Goal: Information Seeking & Learning: Find specific fact

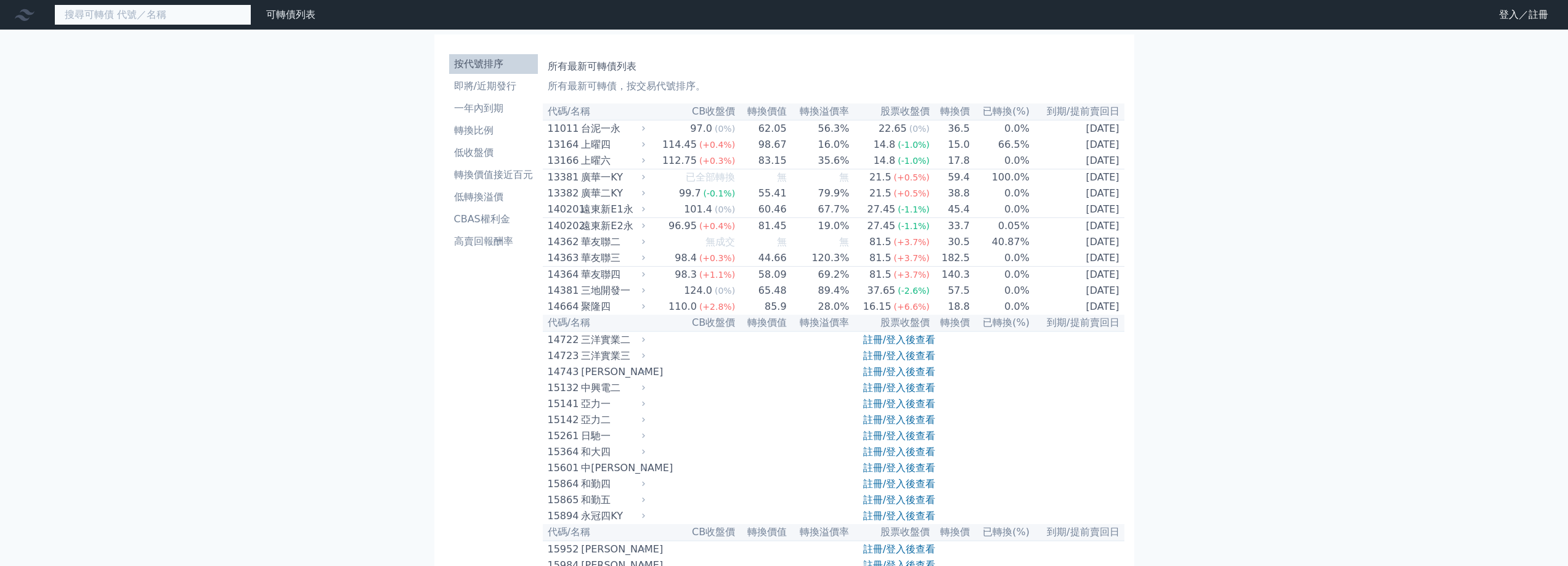
click at [157, 16] on input at bounding box center [153, 14] width 197 height 21
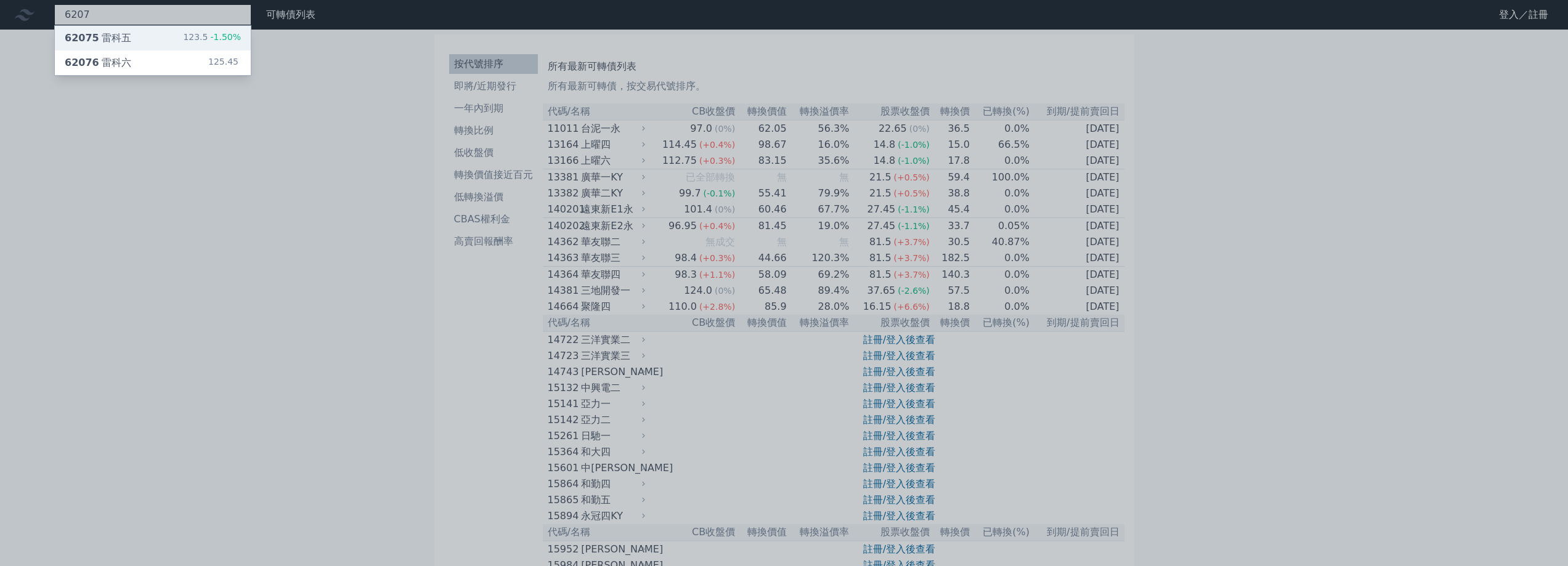
type input "6207"
click at [182, 36] on div "62075 雷科五 123.5 -1.50%" at bounding box center [153, 38] width 196 height 24
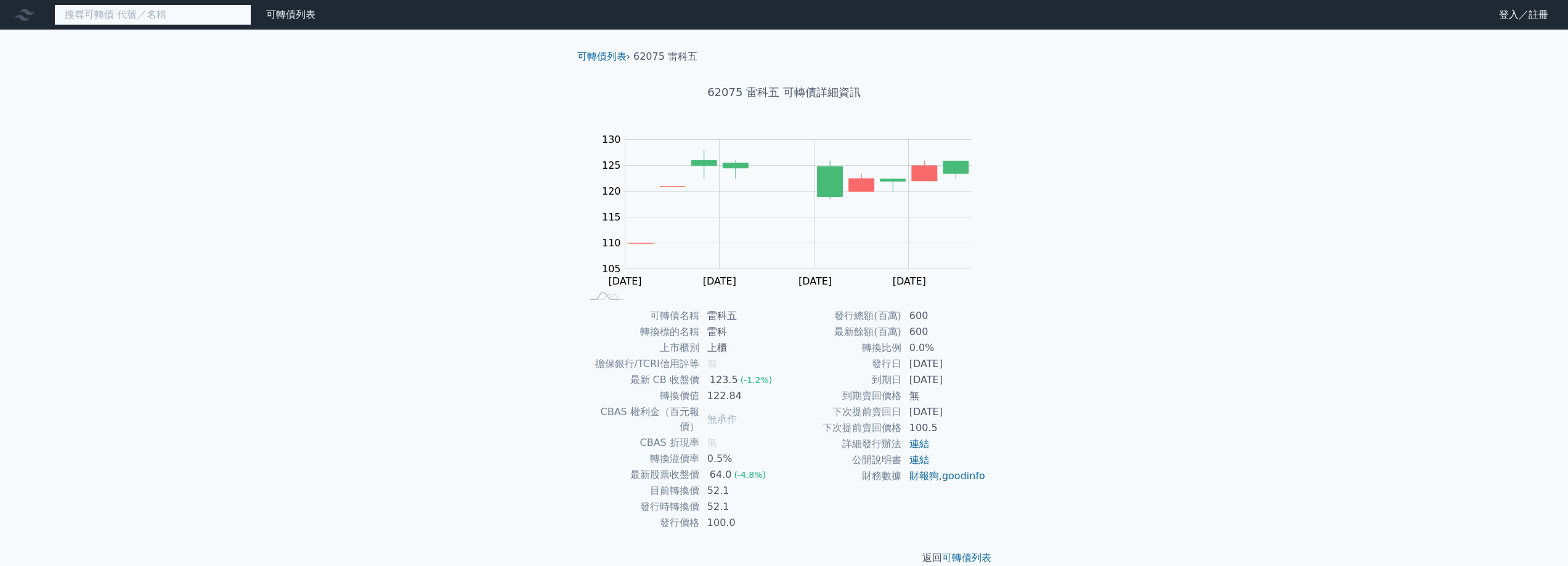
click at [187, 11] on input at bounding box center [153, 14] width 197 height 21
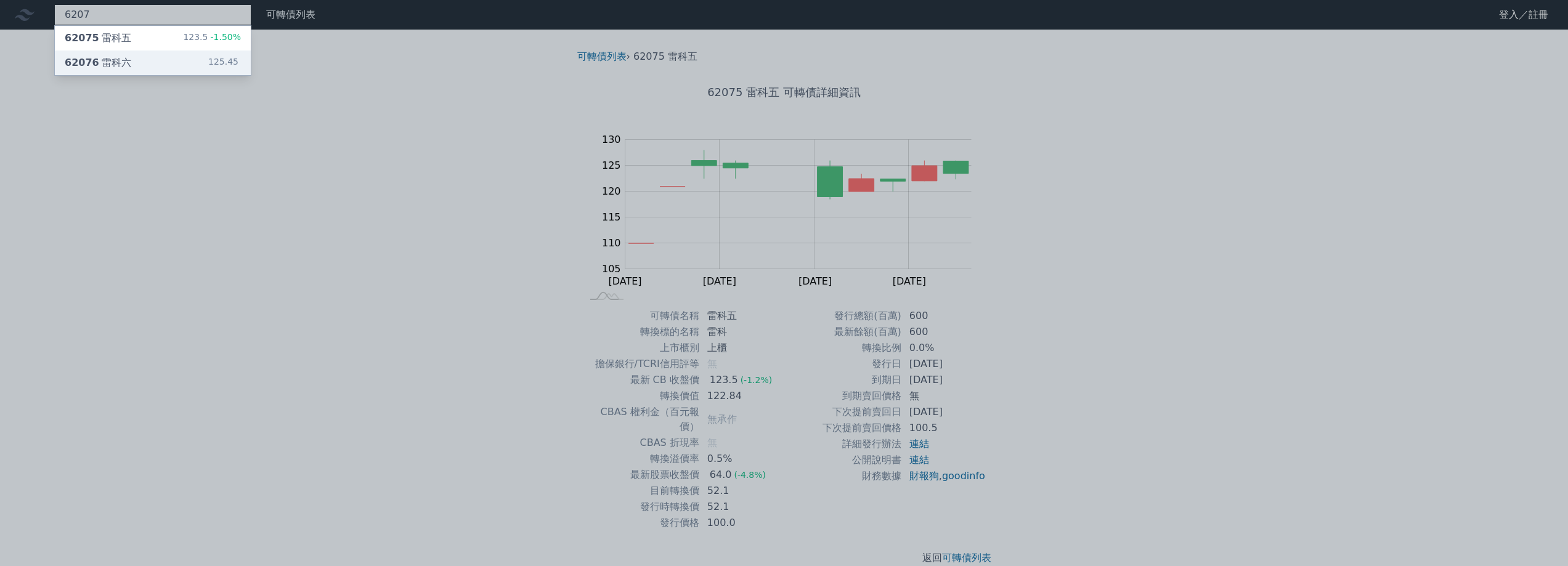
type input "6207"
click at [165, 60] on div "62076 雷科六 125.45" at bounding box center [153, 63] width 196 height 24
